Goal: Information Seeking & Learning: Learn about a topic

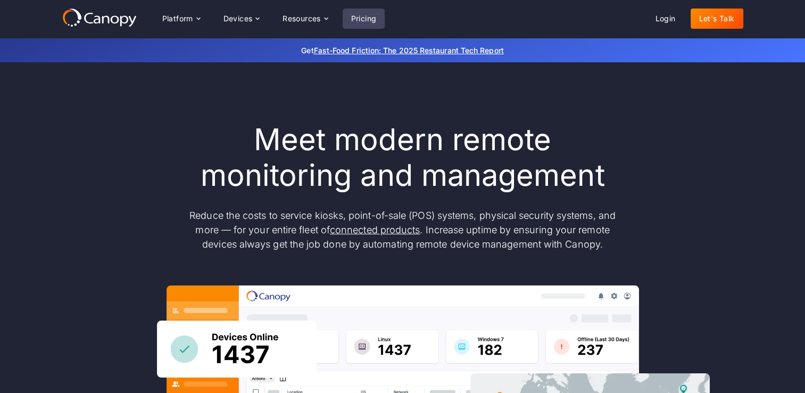
click at [373, 22] on link "Pricing" at bounding box center [364, 19] width 43 height 20
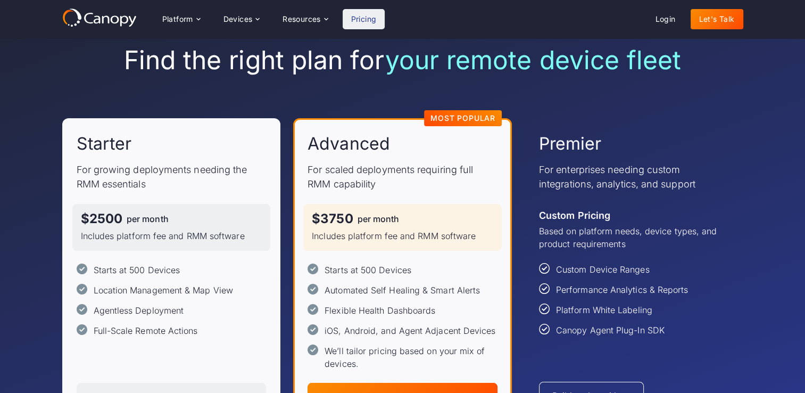
scroll to position [49, 0]
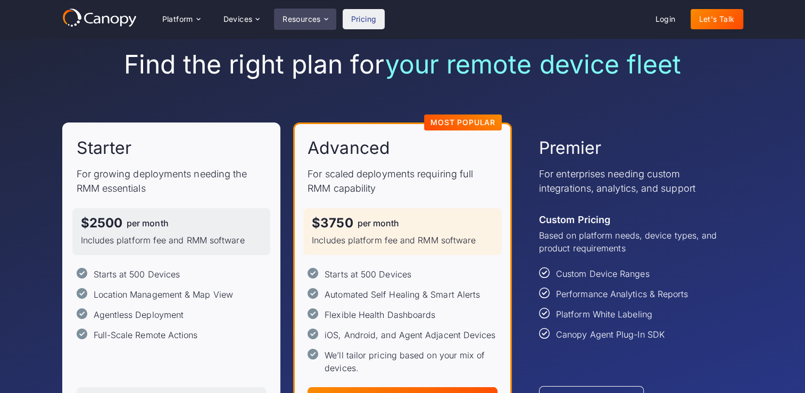
click at [283, 16] on div "Resources" at bounding box center [302, 18] width 38 height 7
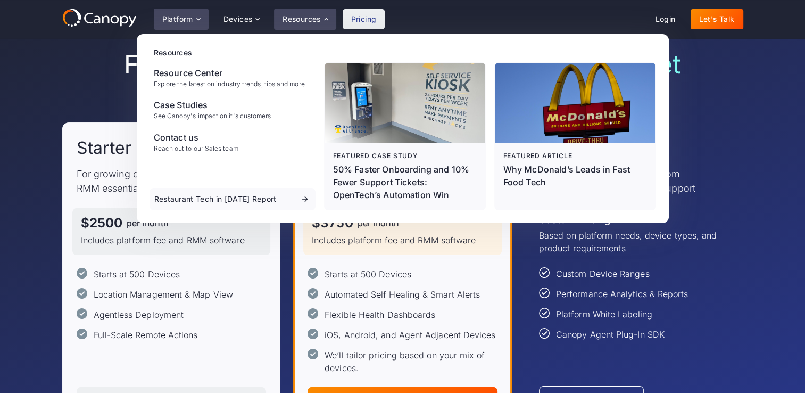
click at [201, 16] on icon at bounding box center [198, 19] width 9 height 9
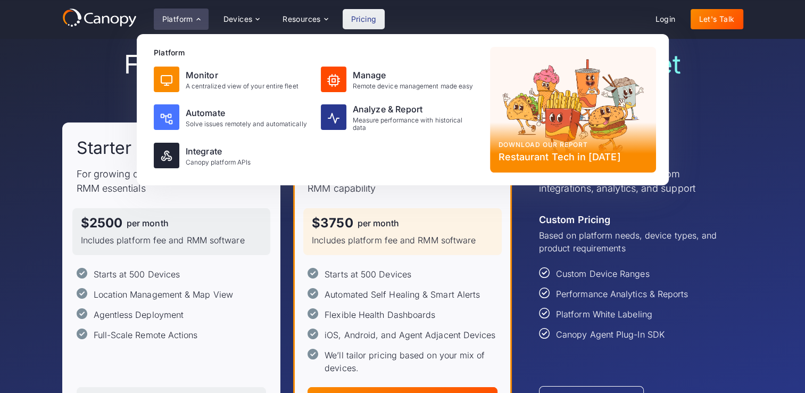
click at [200, 19] on icon at bounding box center [198, 19] width 9 height 9
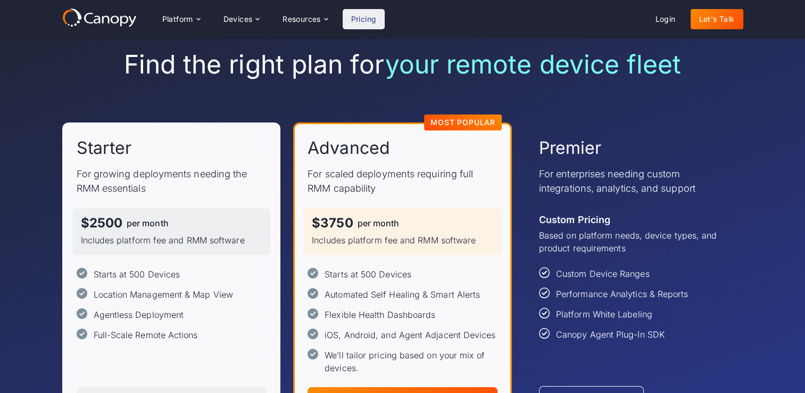
click at [122, 16] on icon at bounding box center [124, 20] width 8 height 11
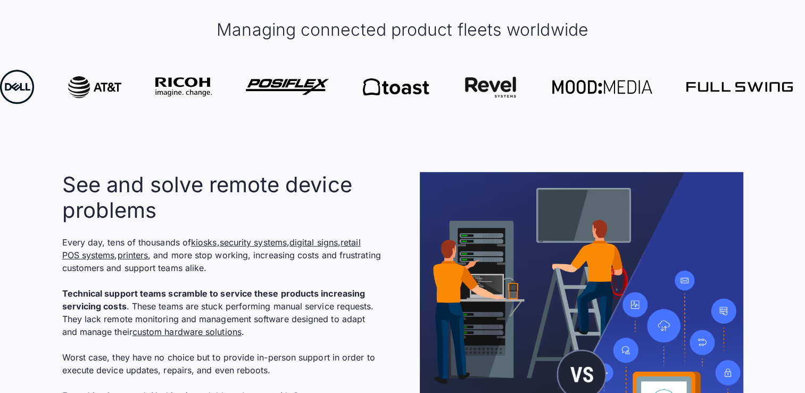
scroll to position [639, 0]
